Goal: Navigation & Orientation: Find specific page/section

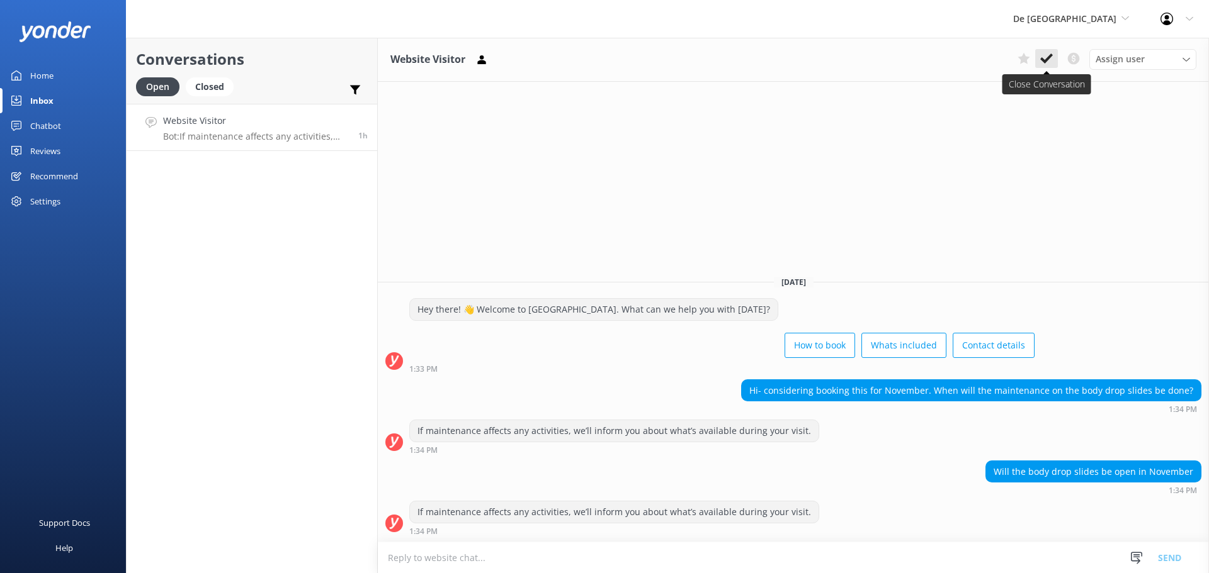
click at [1042, 57] on icon at bounding box center [1046, 58] width 13 height 13
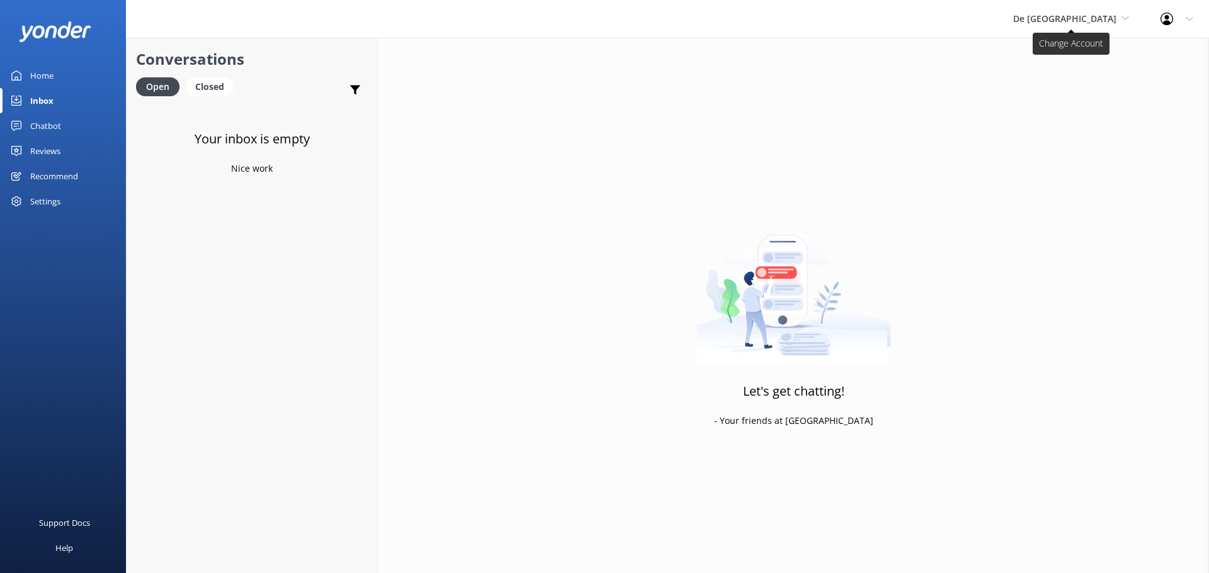
click at [1085, 23] on span "De [GEOGRAPHIC_DATA]" at bounding box center [1064, 19] width 103 height 12
click at [1076, 48] on link "De [GEOGRAPHIC_DATA]" at bounding box center [1060, 53] width 126 height 30
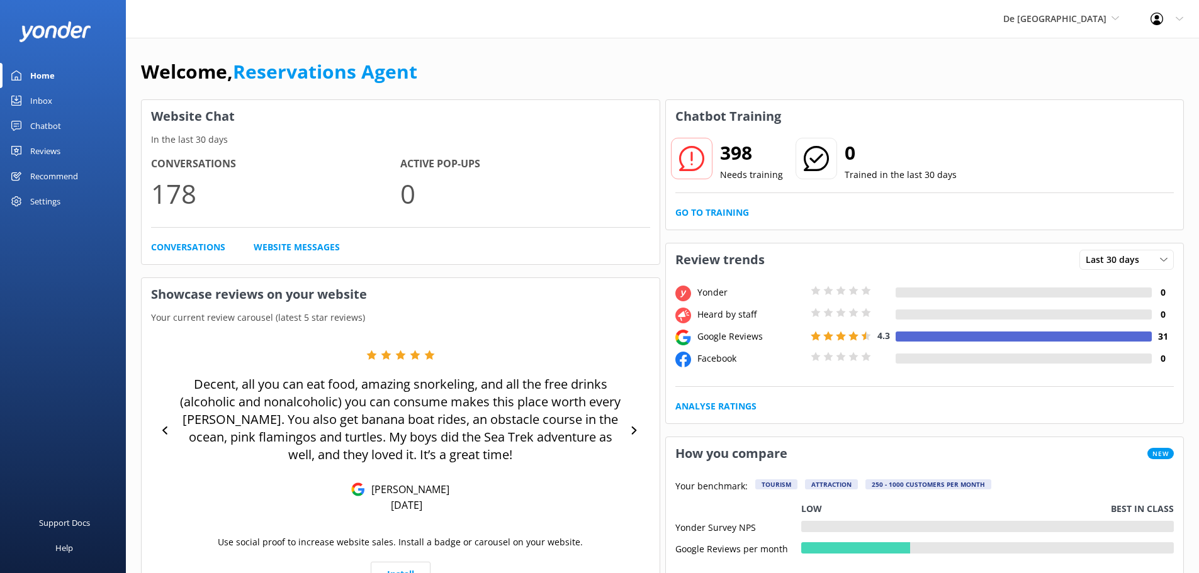
click at [62, 94] on link "Inbox" at bounding box center [63, 100] width 126 height 25
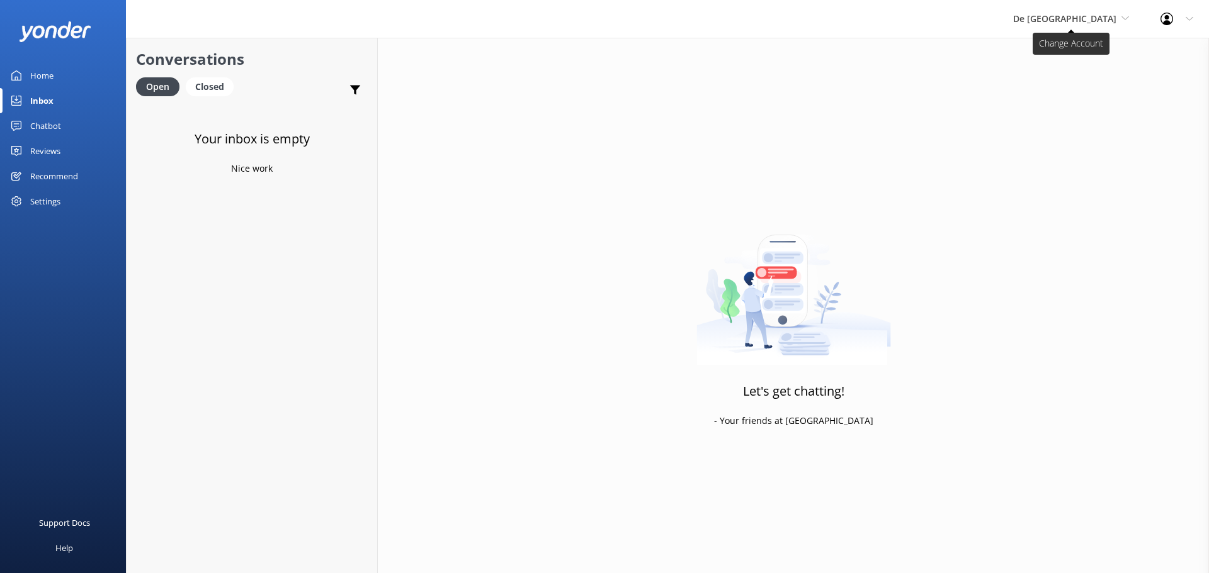
click at [1117, 16] on span "De [GEOGRAPHIC_DATA]" at bounding box center [1071, 19] width 116 height 14
click at [1082, 55] on link "De [GEOGRAPHIC_DATA]" at bounding box center [1060, 53] width 126 height 30
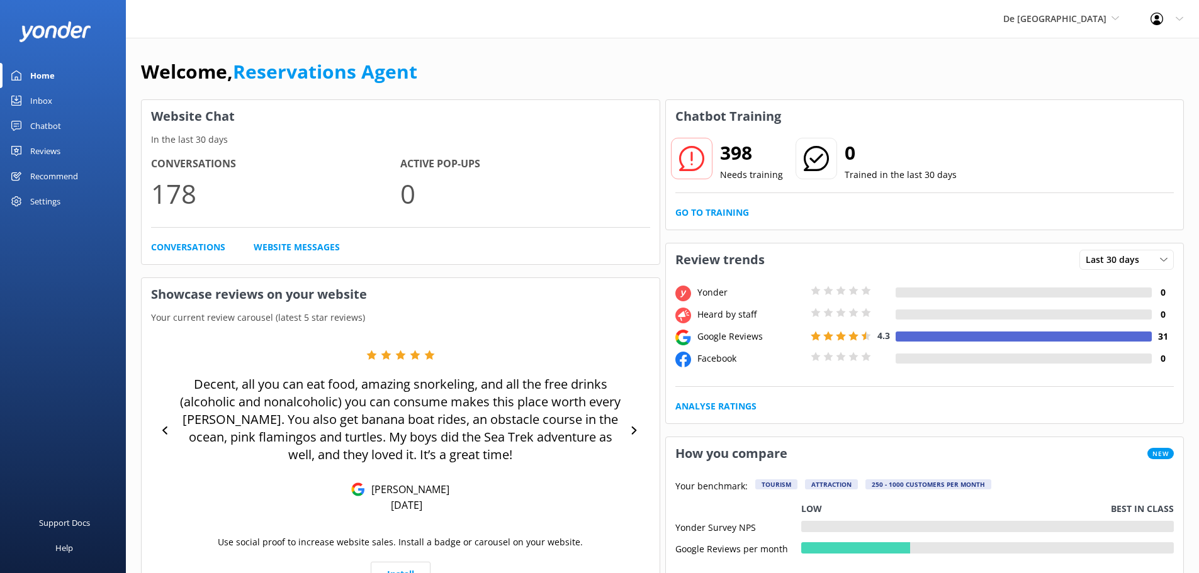
click at [47, 97] on div "Inbox" at bounding box center [41, 100] width 22 height 25
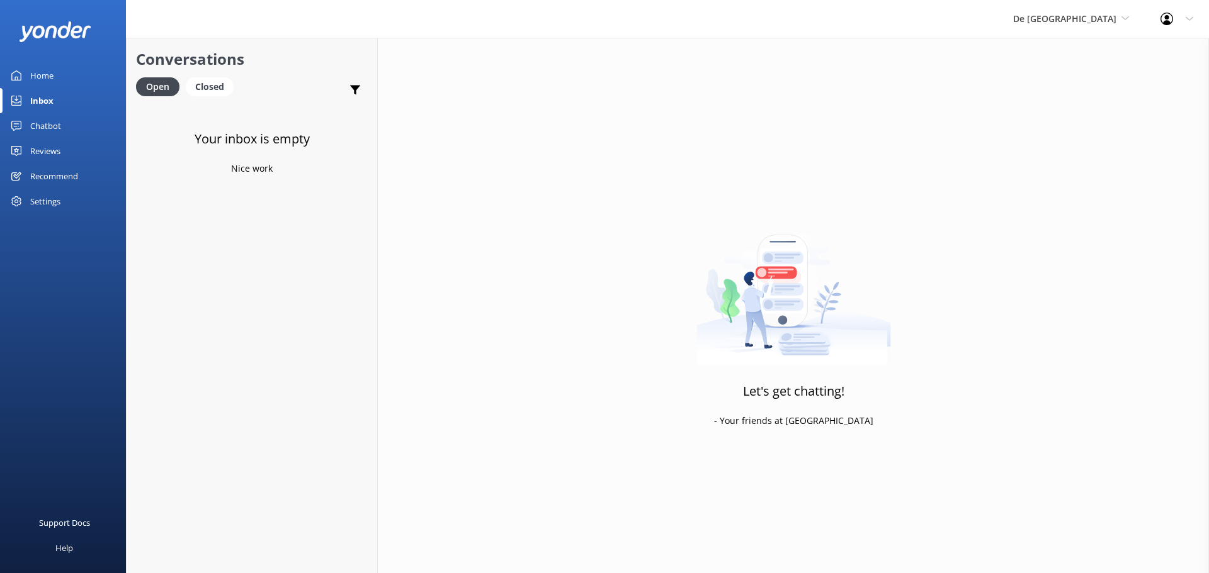
click at [1062, 9] on div "De [GEOGRAPHIC_DATA] [GEOGRAPHIC_DATA] [GEOGRAPHIC_DATA]'s Activities Expert Th…" at bounding box center [1070, 19] width 147 height 38
click at [1082, 77] on link "Aruba's Activities Expert" at bounding box center [1060, 83] width 126 height 30
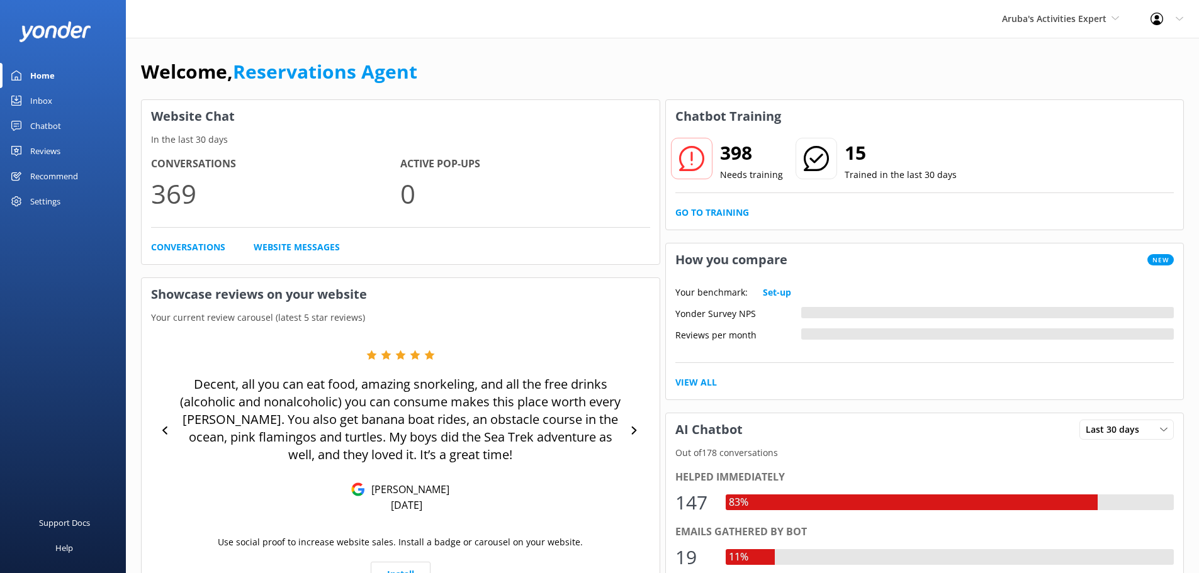
click at [47, 97] on div "Inbox" at bounding box center [41, 100] width 22 height 25
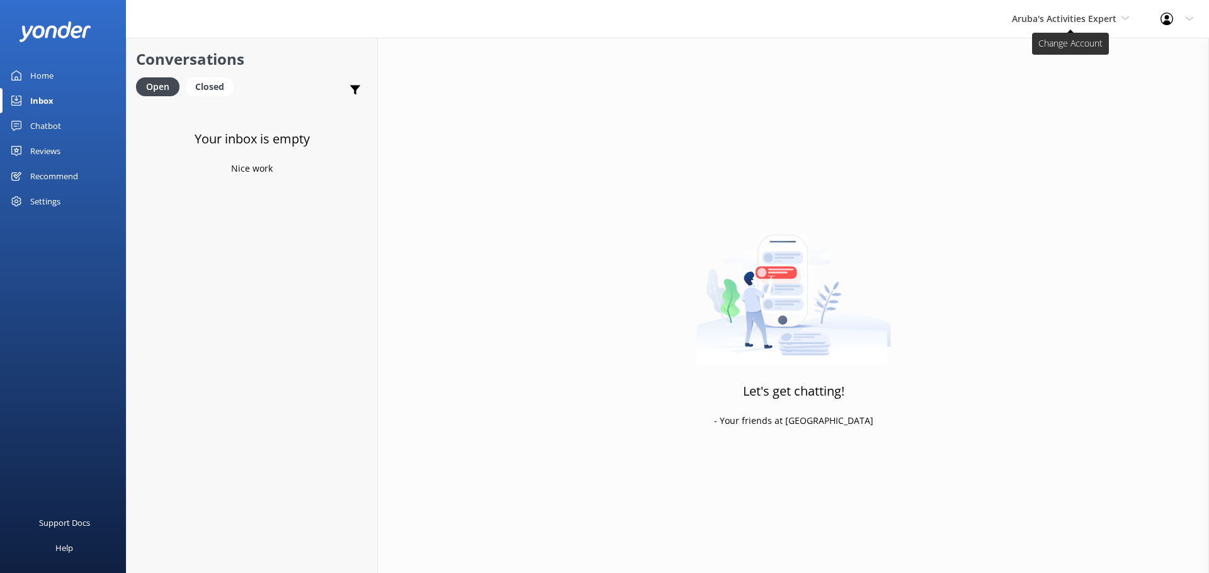
click at [1054, 13] on span "Aruba's Activities Expert" at bounding box center [1063, 19] width 104 height 12
click at [1058, 99] on link "The Captain" at bounding box center [1059, 113] width 126 height 30
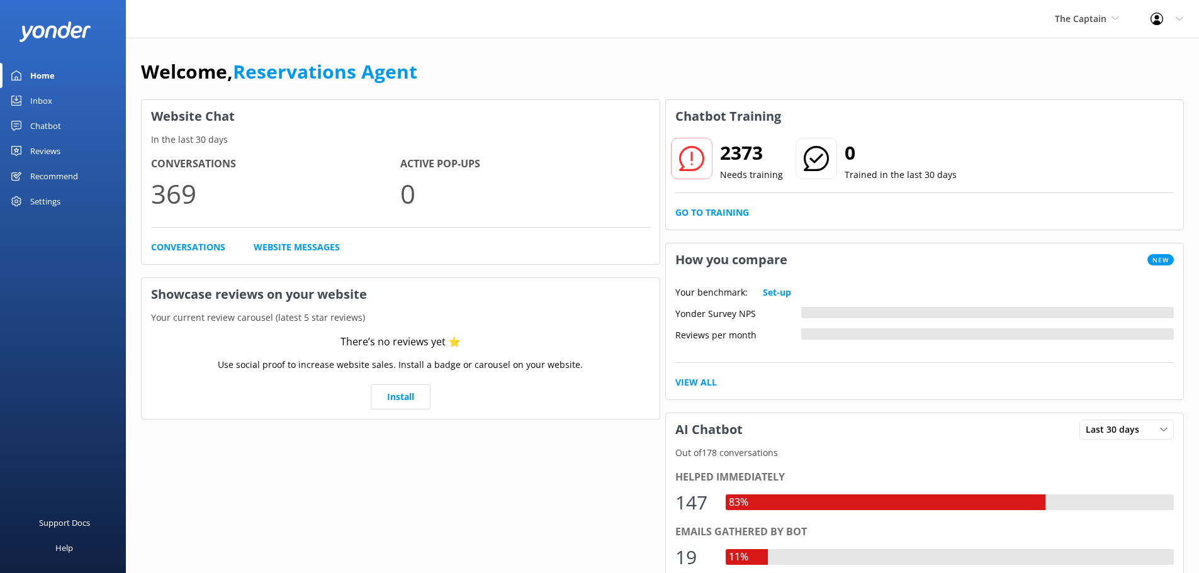
click at [47, 99] on div "Inbox" at bounding box center [41, 100] width 22 height 25
